Goal: Task Accomplishment & Management: Use online tool/utility

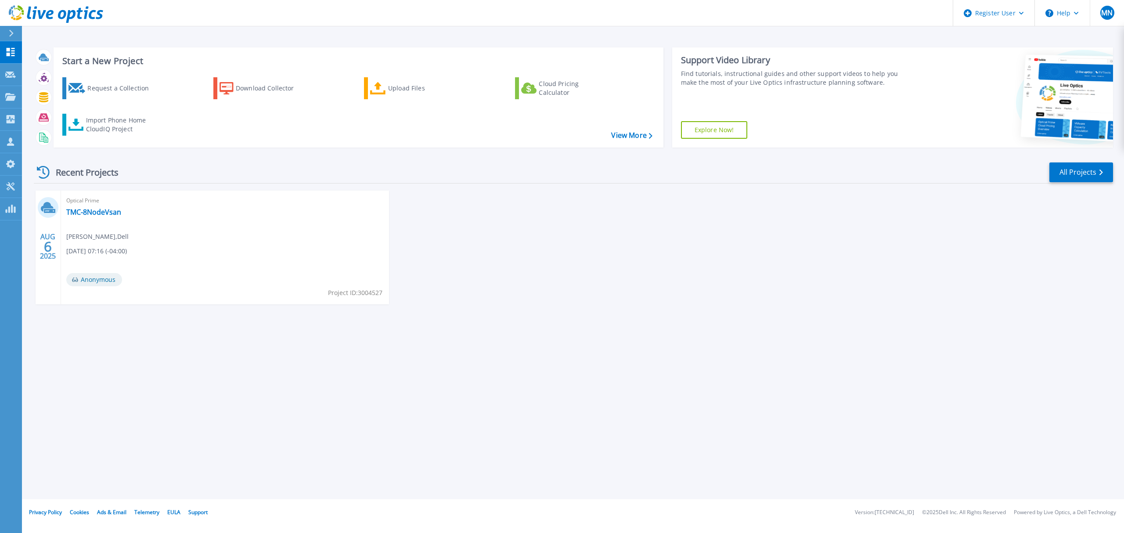
click at [11, 36] on icon at bounding box center [11, 33] width 5 height 7
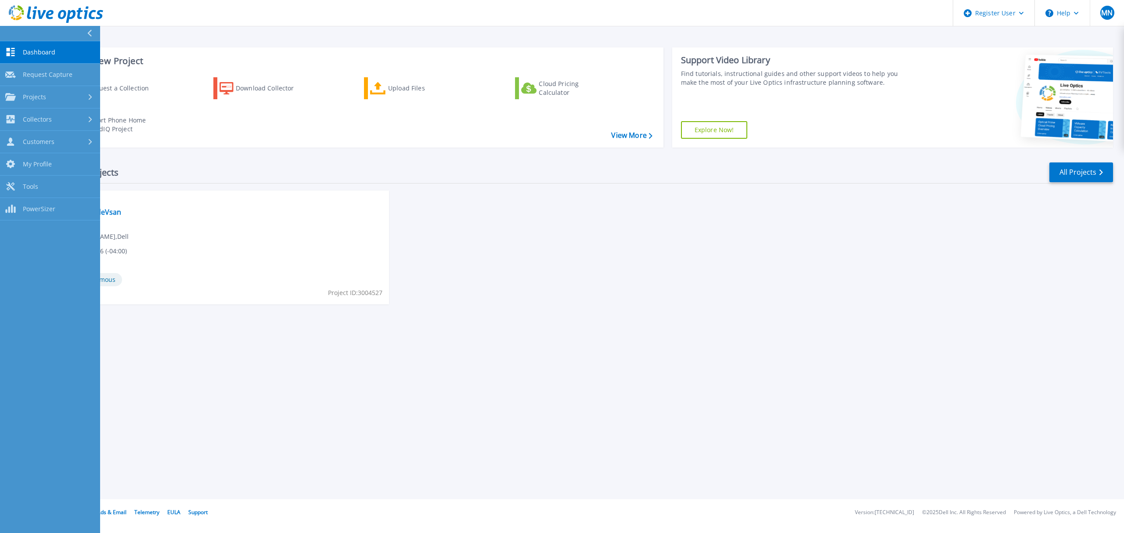
click at [50, 53] on span "Dashboard" at bounding box center [39, 52] width 33 height 8
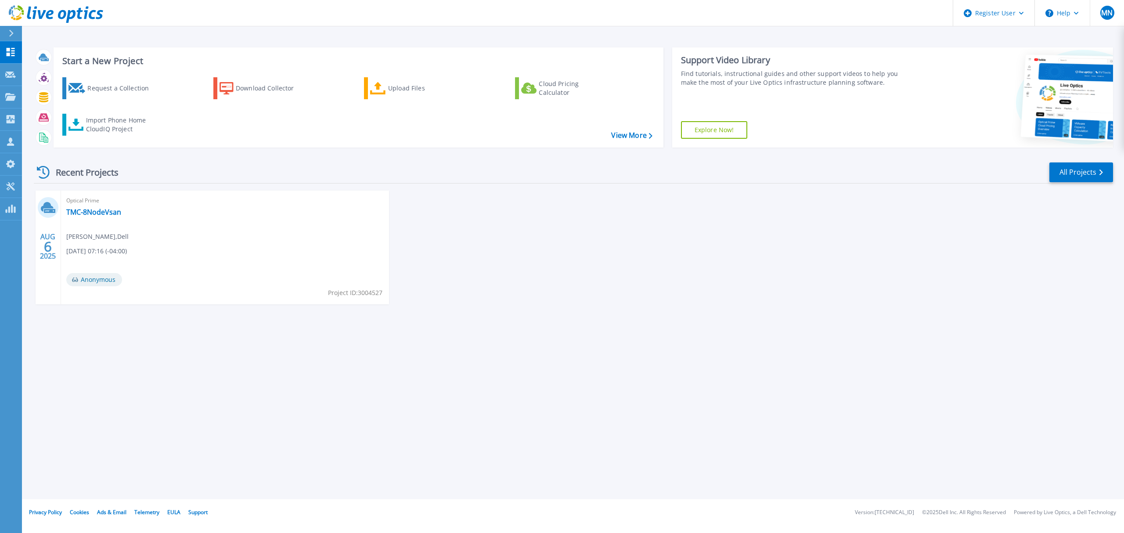
click at [11, 37] on div at bounding box center [15, 33] width 14 height 15
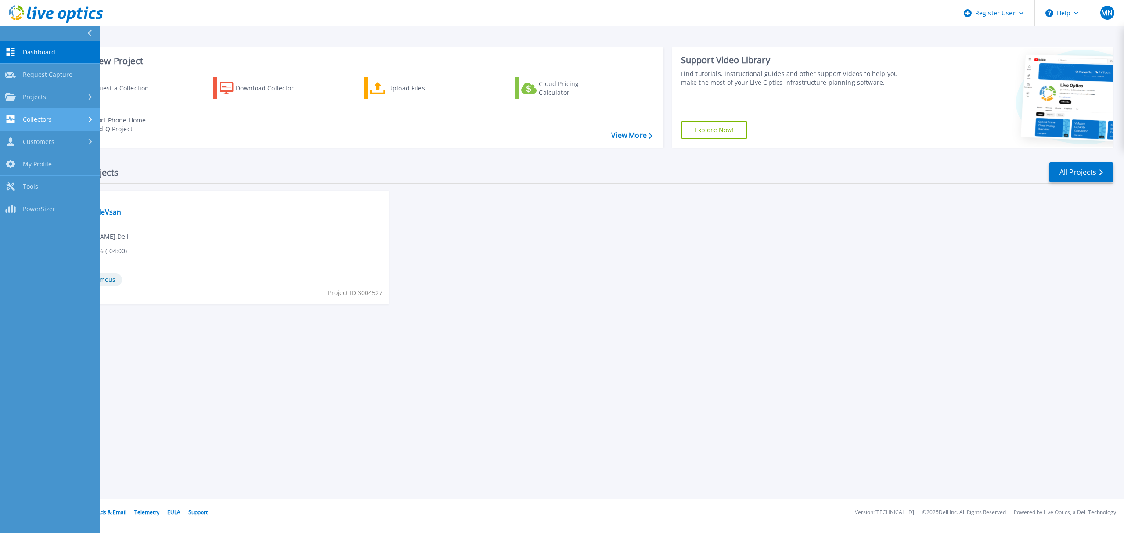
click at [62, 123] on div "Collectors" at bounding box center [50, 119] width 90 height 8
click at [67, 221] on link "Customers Customers" at bounding box center [50, 215] width 100 height 22
click at [50, 123] on span "Collectors" at bounding box center [37, 120] width 29 height 8
click at [55, 139] on link "Download Collector" at bounding box center [50, 142] width 100 height 22
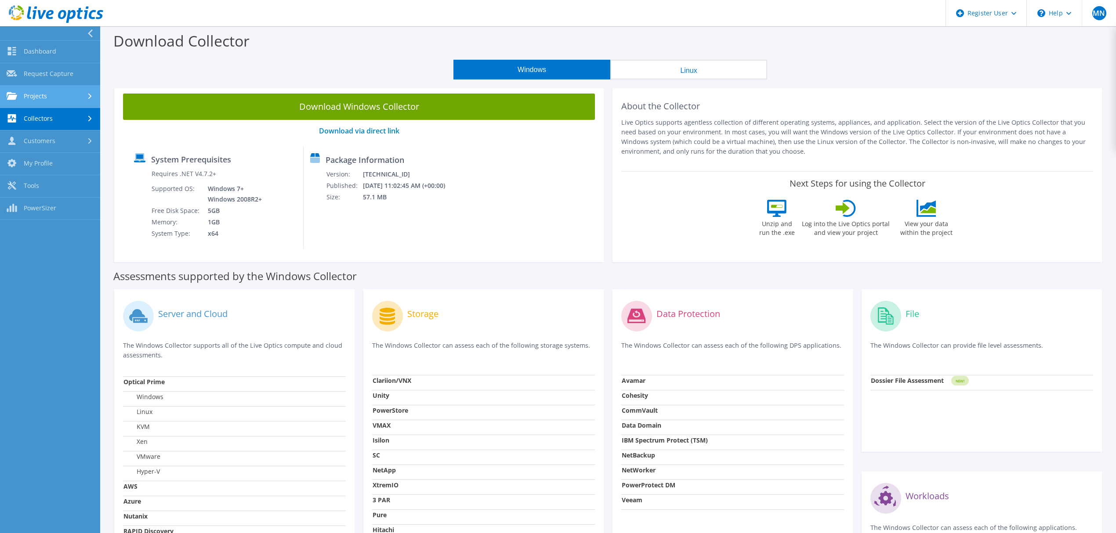
click at [44, 89] on link "Projects" at bounding box center [50, 97] width 100 height 22
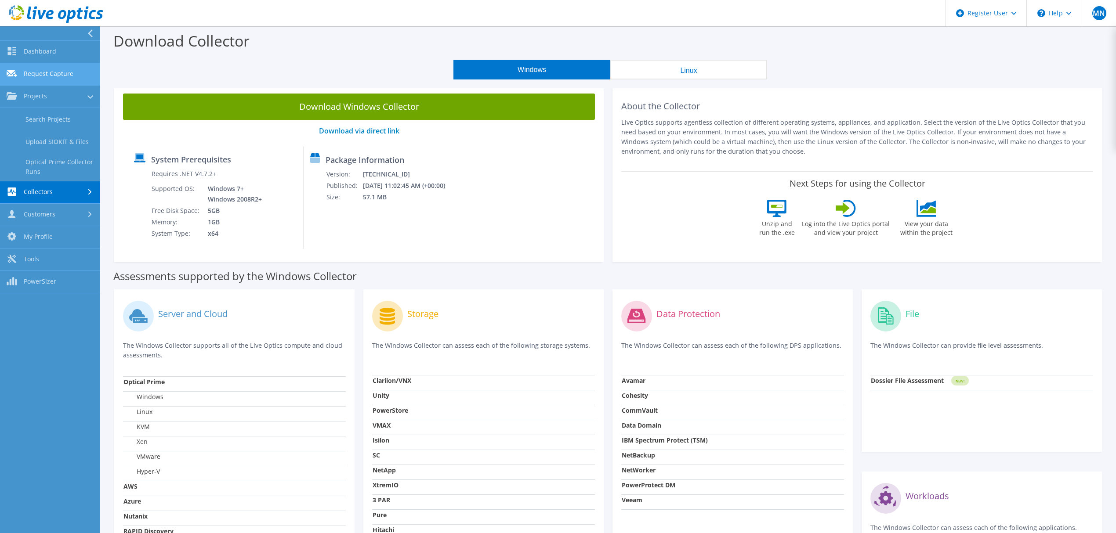
click at [55, 76] on link "Request Capture" at bounding box center [50, 74] width 100 height 22
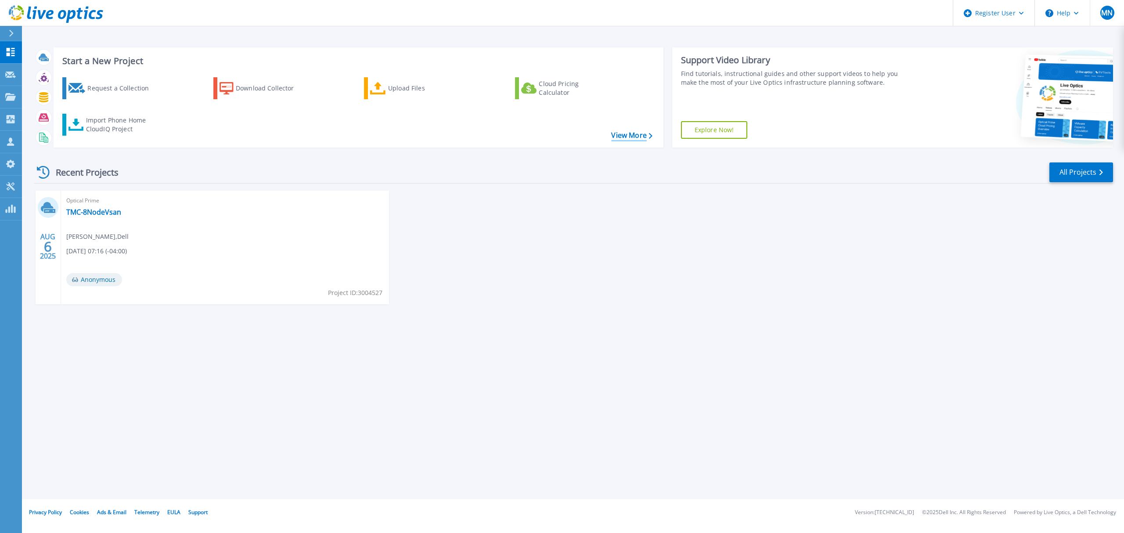
click at [640, 139] on link "View More" at bounding box center [631, 135] width 41 height 8
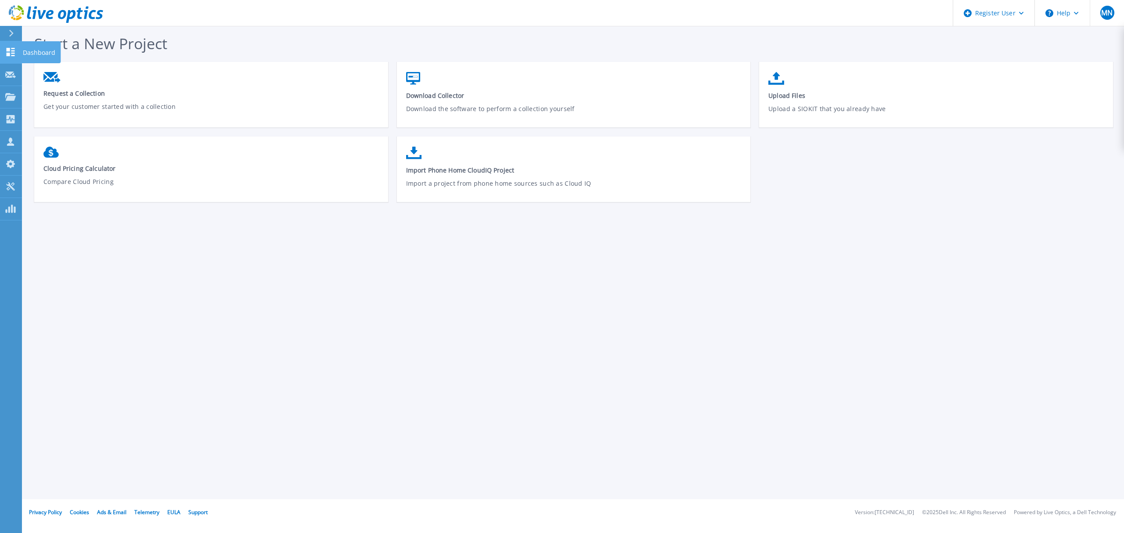
click at [11, 54] on icon at bounding box center [10, 52] width 11 height 8
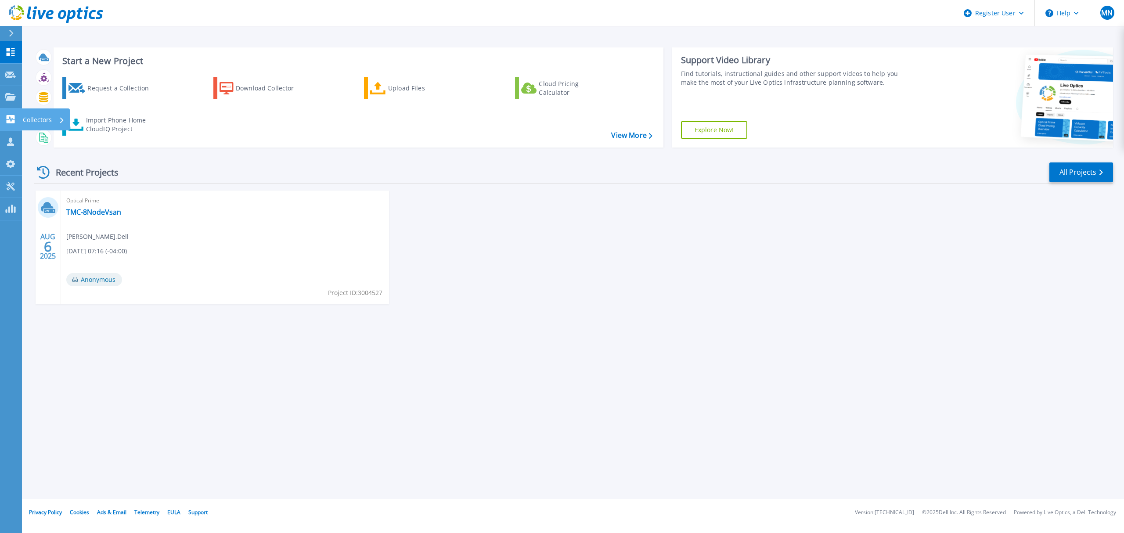
click at [9, 122] on icon at bounding box center [11, 119] width 8 height 8
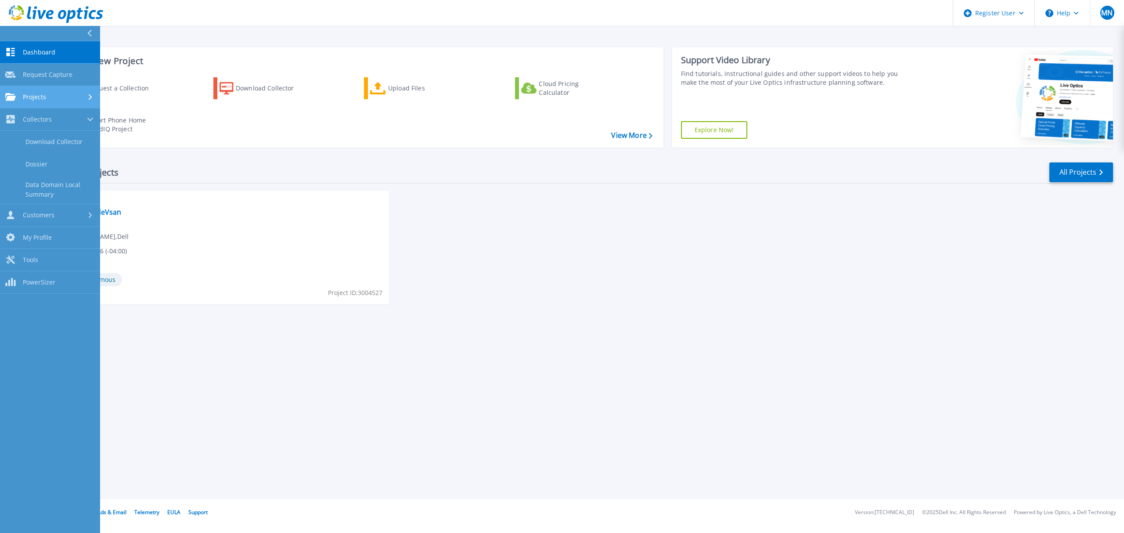
click at [82, 96] on div "Projects" at bounding box center [50, 97] width 90 height 8
click at [71, 171] on link "Optical Prime Collector Runs" at bounding box center [50, 167] width 100 height 28
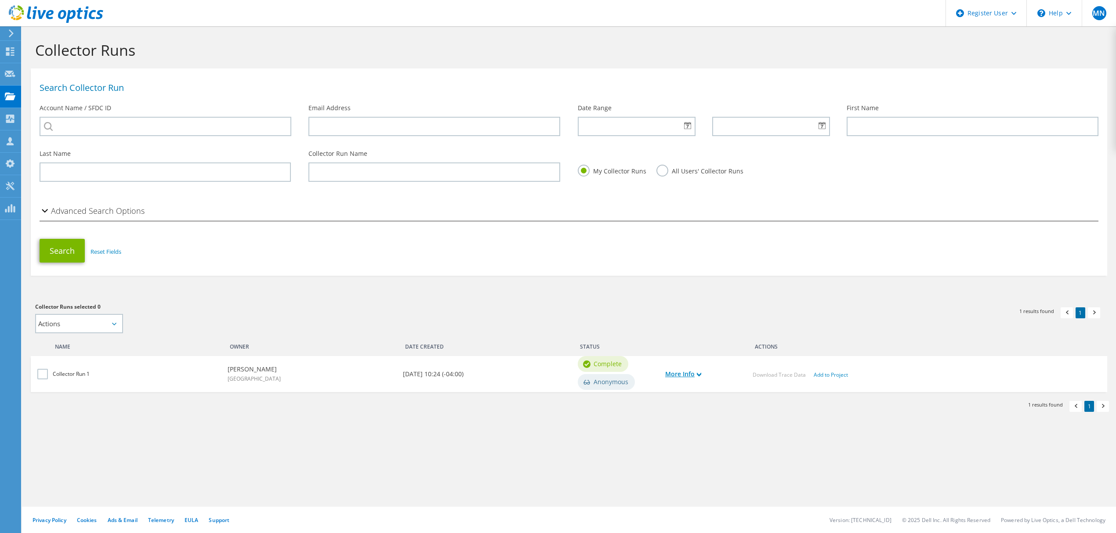
click at [698, 373] on use at bounding box center [699, 375] width 4 height 4
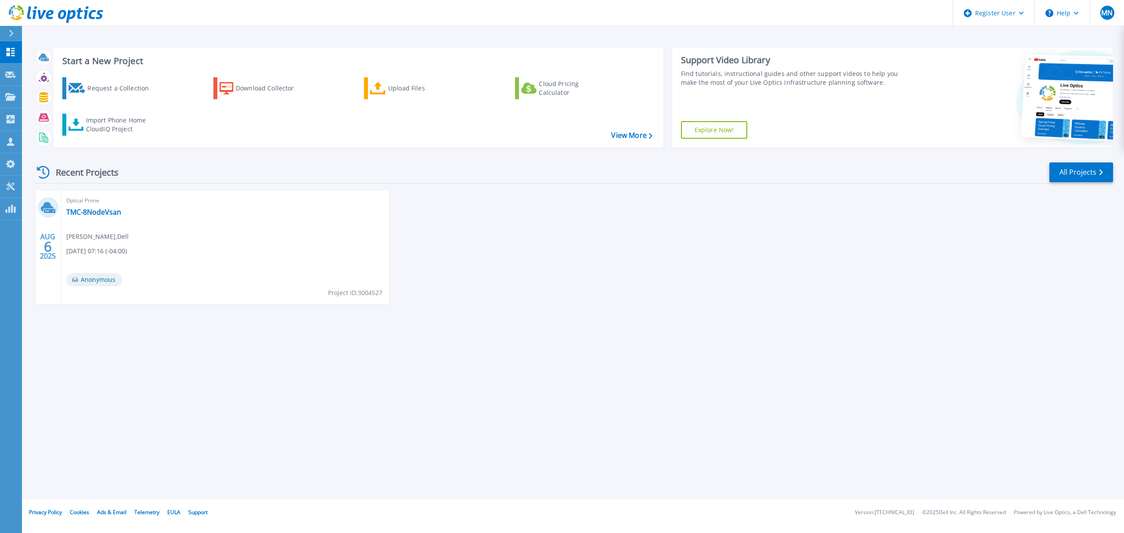
click at [64, 41] on div "Start a New Project Request a Collection Download Collector Upload Files Cloud …" at bounding box center [574, 97] width 1080 height 114
